Goal: Obtain resource: Obtain resource

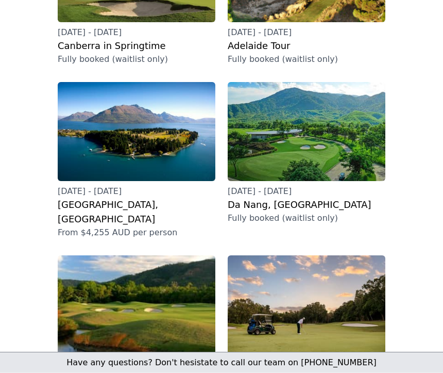
scroll to position [259, 0]
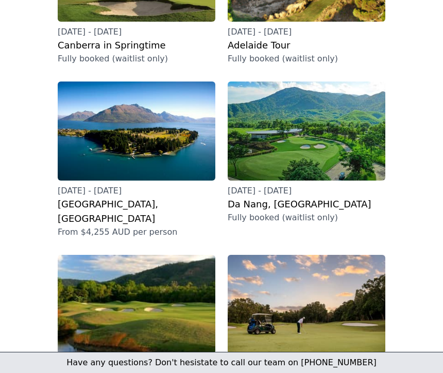
click at [157, 185] on p "[DATE] - [DATE]" at bounding box center [137, 191] width 158 height 12
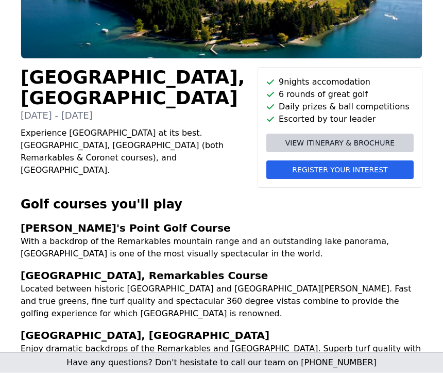
scroll to position [168, 0]
click at [350, 140] on span "View itinerary & brochure" at bounding box center [340, 143] width 109 height 10
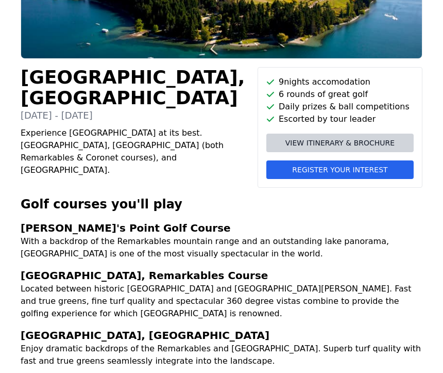
scroll to position [168, 0]
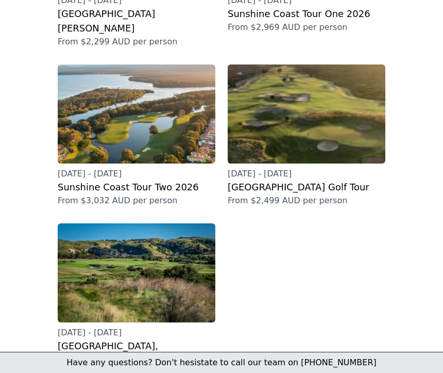
scroll to position [618, 0]
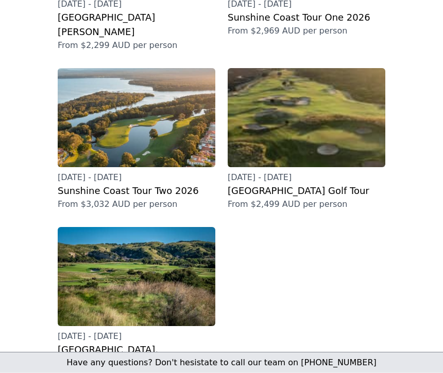
click at [328, 172] on p "[DATE] - [DATE]" at bounding box center [307, 178] width 158 height 12
